Goal: Find specific page/section: Find specific page/section

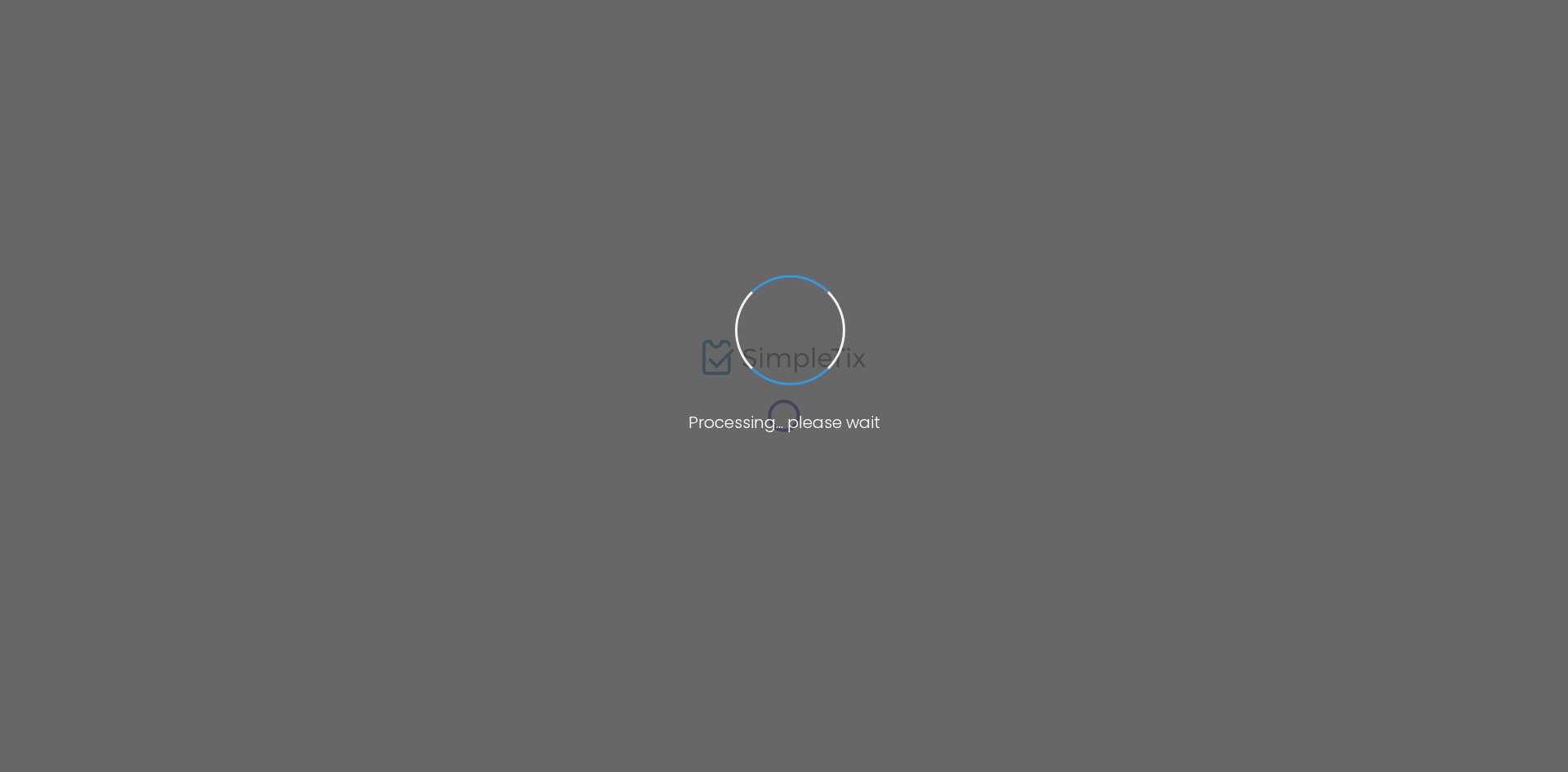
type input "[PERSON_NAME] Forum at [GEOGRAPHIC_DATA][PERSON_NAME]"
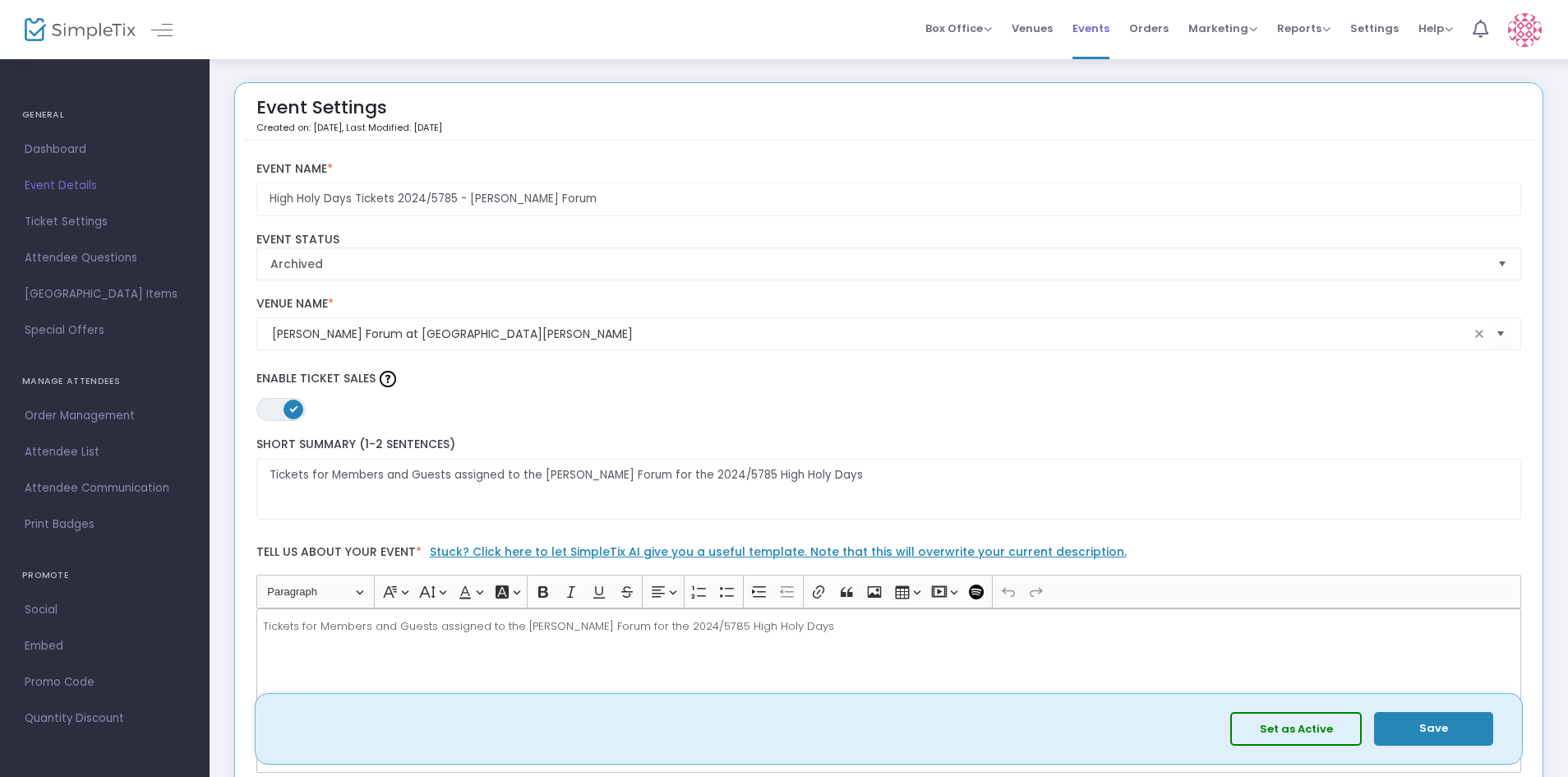
click at [1109, 40] on span "Events" at bounding box center [1091, 29] width 37 height 42
drag, startPoint x: 108, startPoint y: 36, endPoint x: 159, endPoint y: 49, distance: 52.6
click at [108, 37] on img at bounding box center [80, 30] width 111 height 24
